Goal: Find specific page/section: Find specific page/section

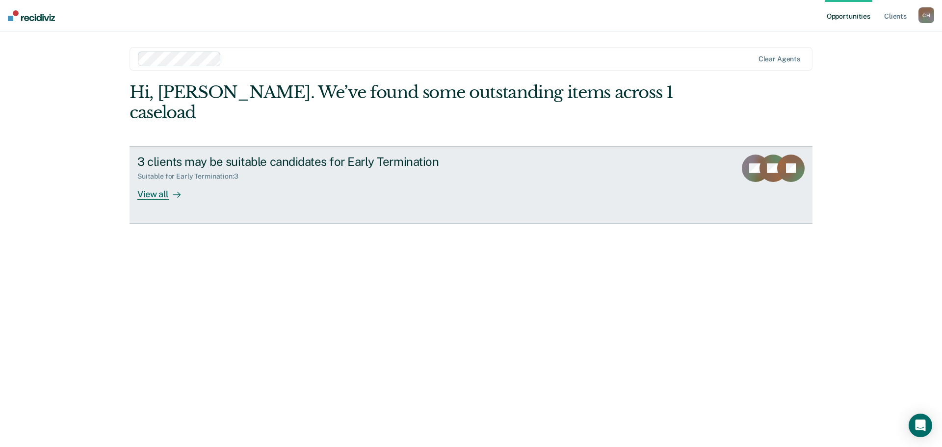
click at [166, 195] on div "View all" at bounding box center [164, 190] width 55 height 19
